Goal: Find contact information: Find contact information

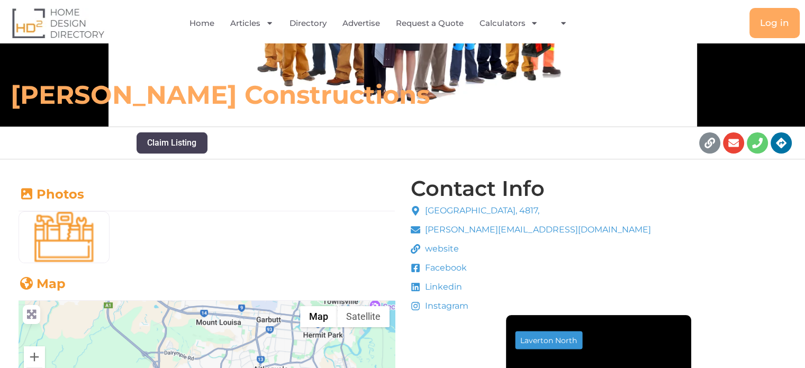
scroll to position [145, 0]
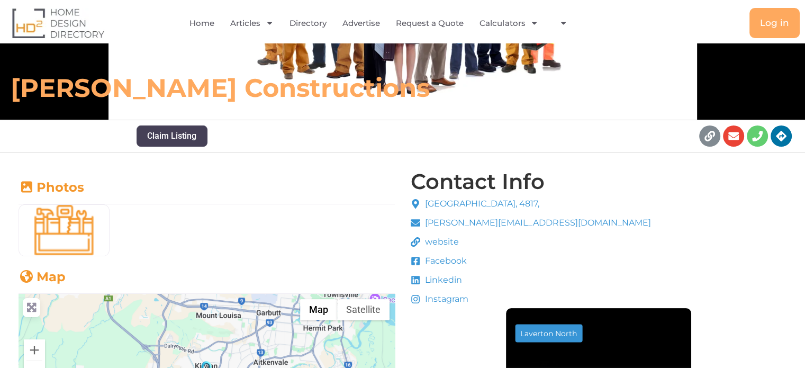
drag, startPoint x: 554, startPoint y: 201, endPoint x: 537, endPoint y: 202, distance: 17.0
click at [537, 202] on span "[GEOGRAPHIC_DATA], 4817," at bounding box center [481, 204] width 117 height 13
copy span "4817"
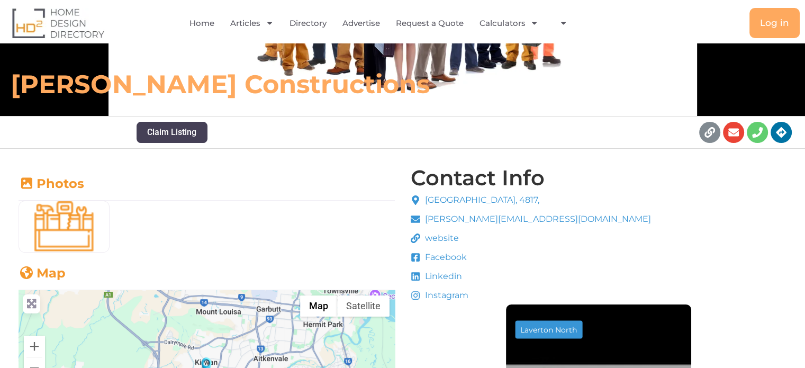
scroll to position [146, 0]
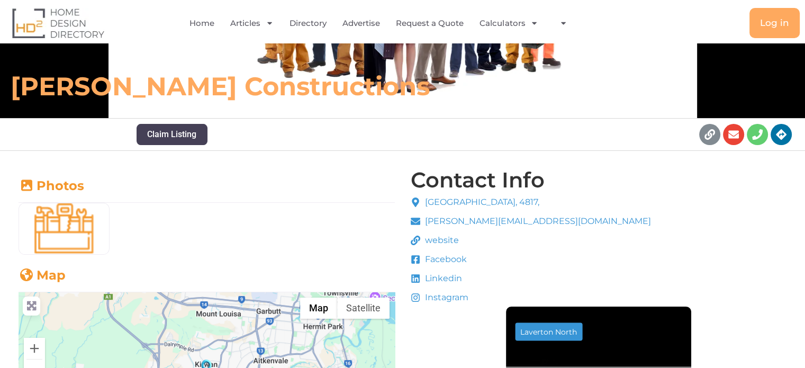
drag, startPoint x: 427, startPoint y: 202, endPoint x: 553, endPoint y: 199, distance: 126.6
click at [540, 199] on span "[GEOGRAPHIC_DATA], 4817," at bounding box center [481, 202] width 117 height 13
copy span "[GEOGRAPHIC_DATA]"
click at [160, 92] on h6 "[PERSON_NAME] Constructions" at bounding box center [285, 86] width 548 height 32
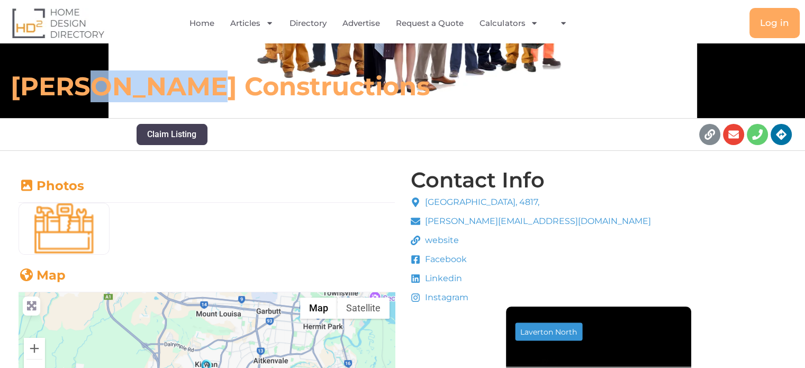
click at [160, 92] on h6 "[PERSON_NAME] Constructions" at bounding box center [285, 86] width 548 height 32
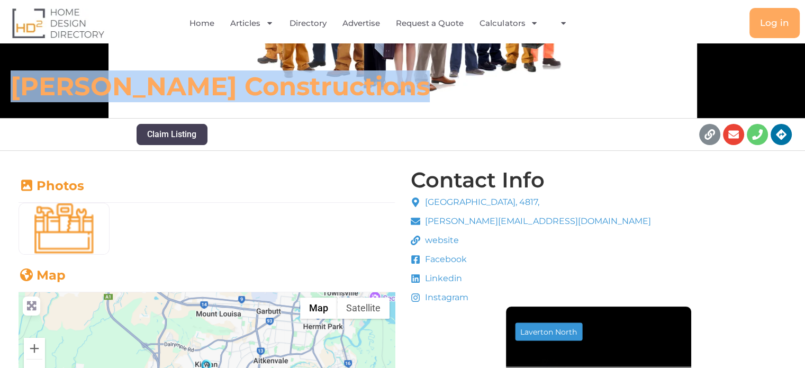
click at [160, 92] on h6 "[PERSON_NAME] Constructions" at bounding box center [285, 86] width 548 height 32
